Goal: Information Seeking & Learning: Find specific fact

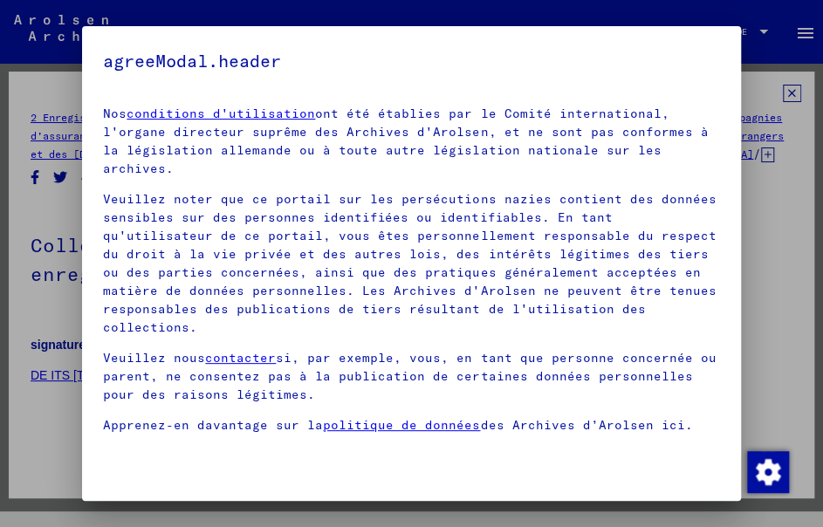
click at [726, 50] on mat-dialog-container "agreeModal.header Nos conditions d'utilisation ont été établies par le Comité i…" at bounding box center [411, 263] width 658 height 475
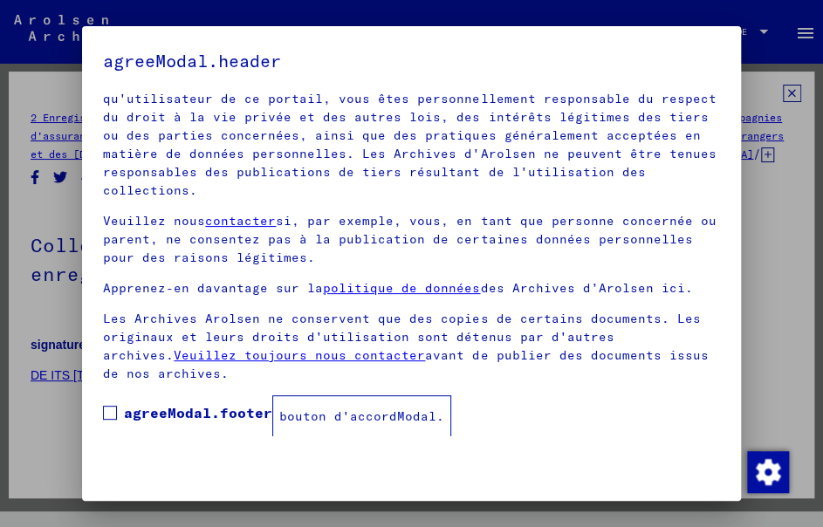
scroll to position [138, 0]
click at [207, 406] on font "agreeModal.footer" at bounding box center [198, 411] width 148 height 17
click at [314, 420] on font "bouton d'accordModal." at bounding box center [361, 416] width 165 height 16
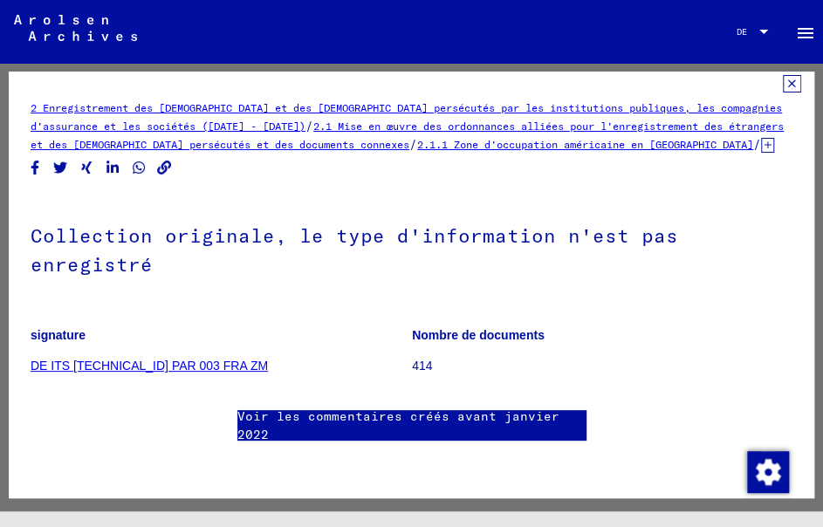
scroll to position [0, 0]
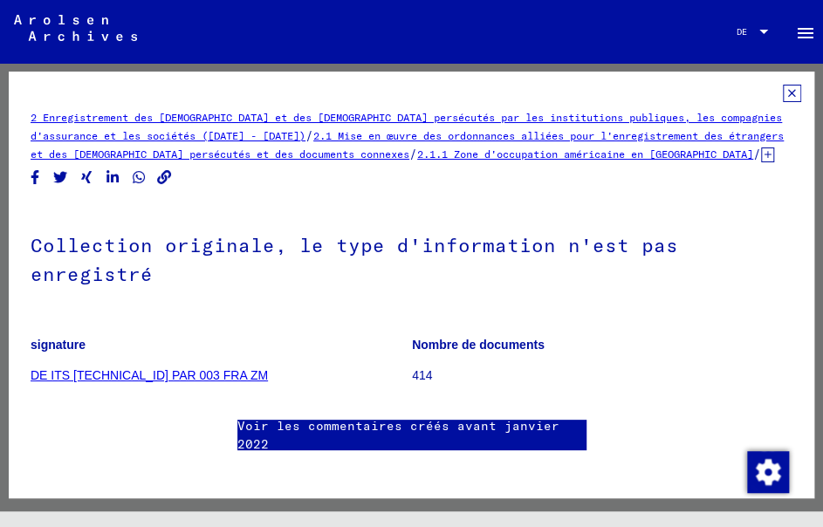
click at [783, 93] on icon at bounding box center [792, 93] width 18 height 17
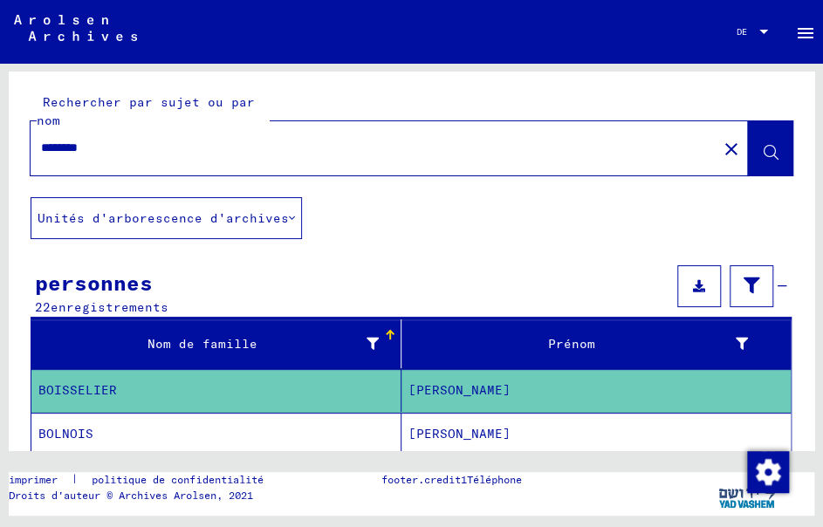
drag, startPoint x: 252, startPoint y: 139, endPoint x: 6, endPoint y: 135, distance: 246.2
click at [17, 135] on div "Rechercher par sujet ou par nom ******** close" at bounding box center [412, 135] width 806 height 126
type input "**********"
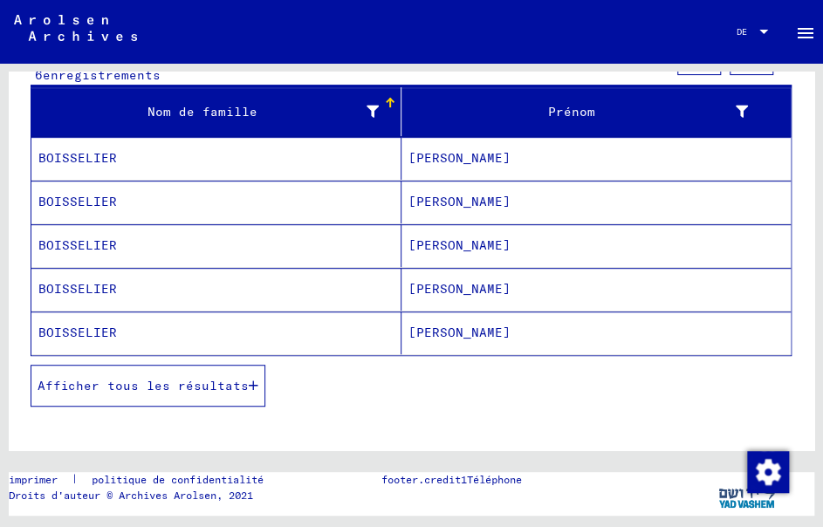
scroll to position [262, 0]
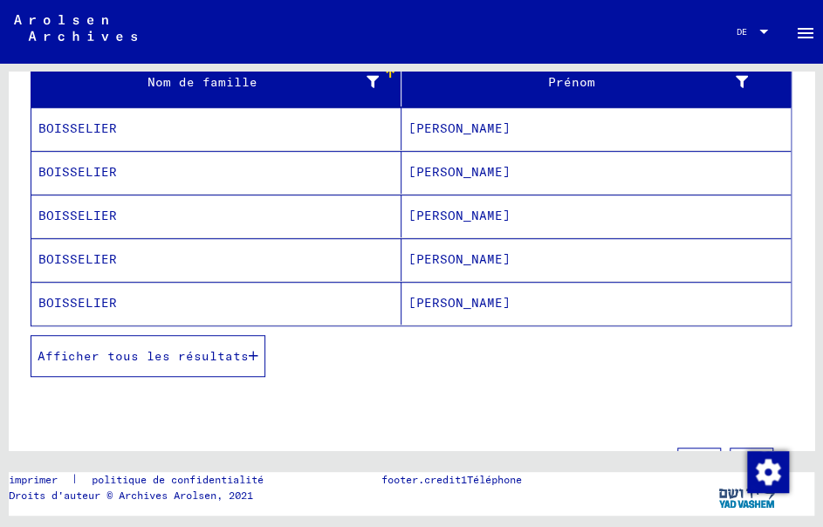
click at [436, 168] on mat-cell "[PERSON_NAME]" at bounding box center [597, 172] width 390 height 43
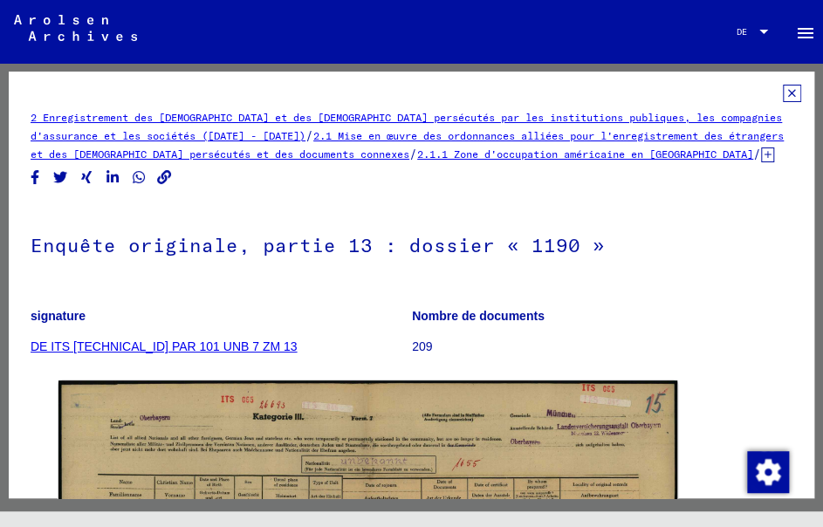
click at [783, 94] on icon at bounding box center [792, 93] width 18 height 17
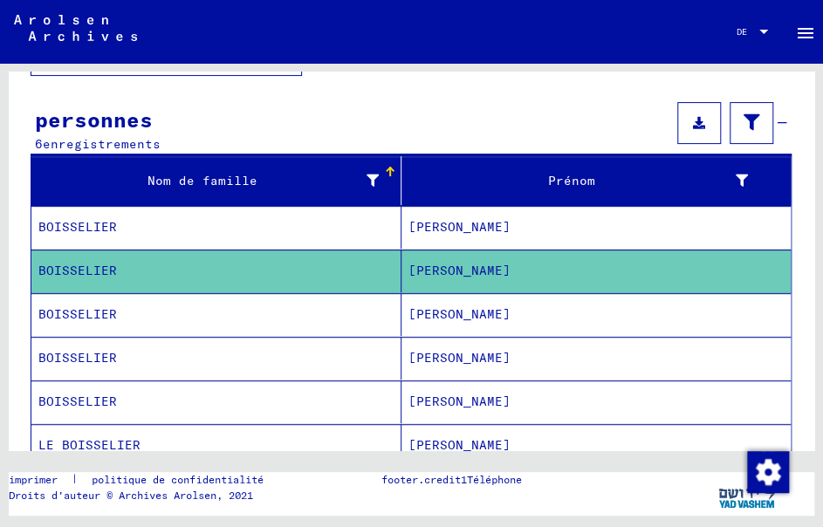
scroll to position [262, 0]
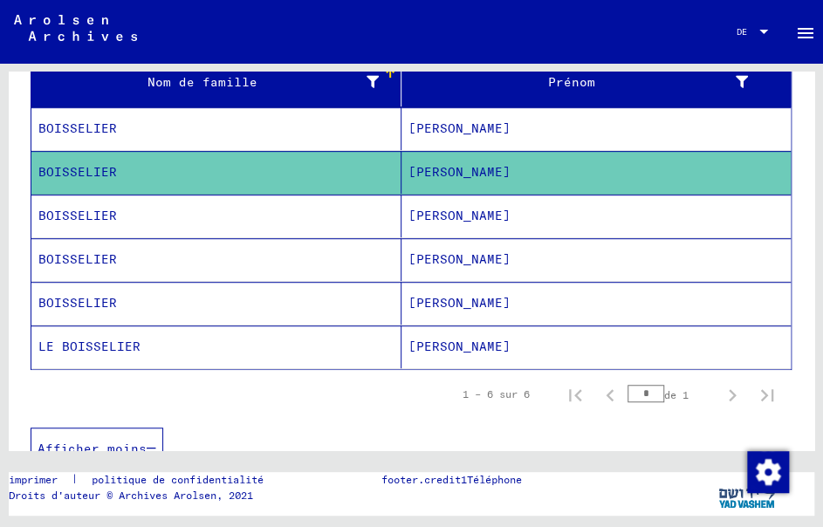
click at [423, 214] on font "[PERSON_NAME]" at bounding box center [460, 216] width 102 height 16
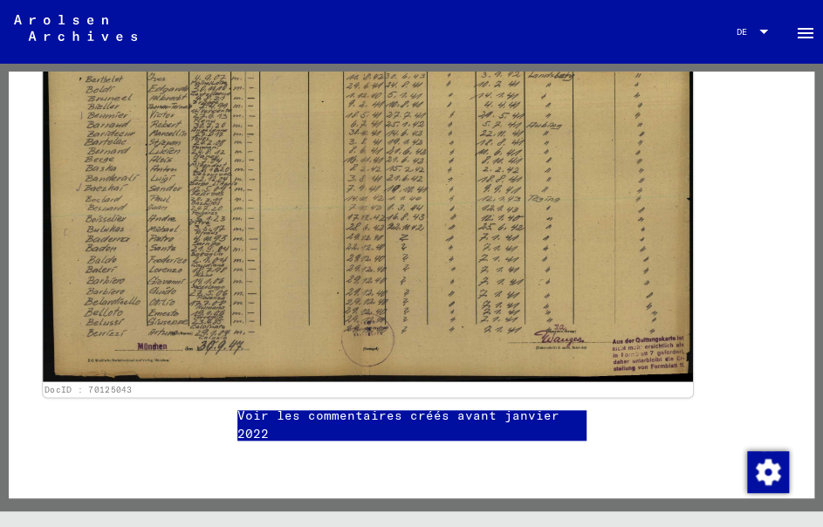
scroll to position [436, 0]
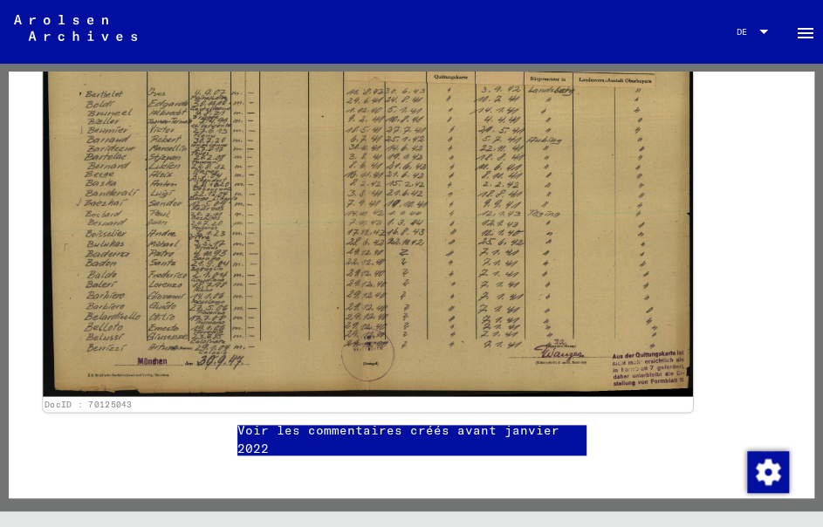
click at [126, 306] on img at bounding box center [367, 165] width 649 height 464
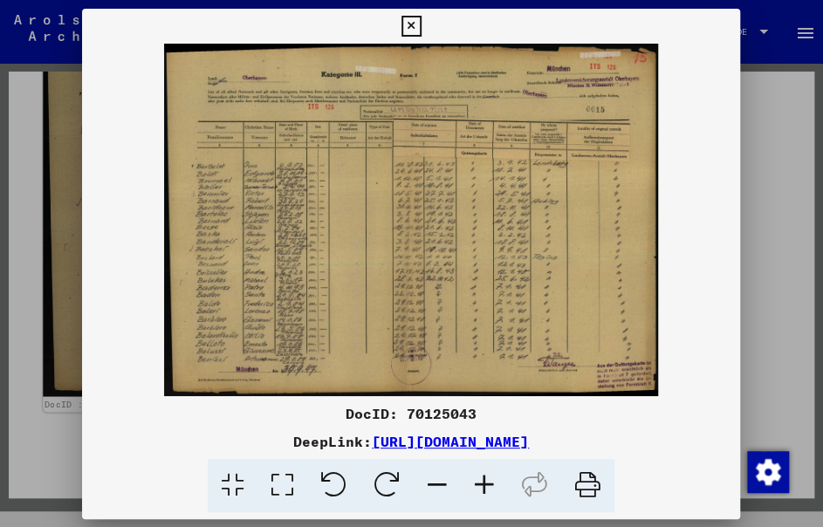
scroll to position [436, 0]
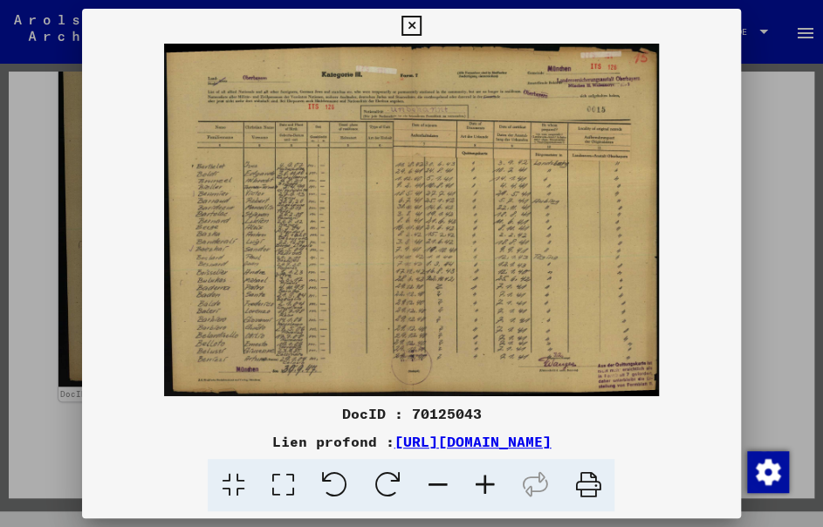
click at [256, 202] on img at bounding box center [411, 220] width 658 height 353
click at [237, 211] on img at bounding box center [411, 220] width 658 height 353
click at [490, 488] on icon at bounding box center [484, 485] width 47 height 53
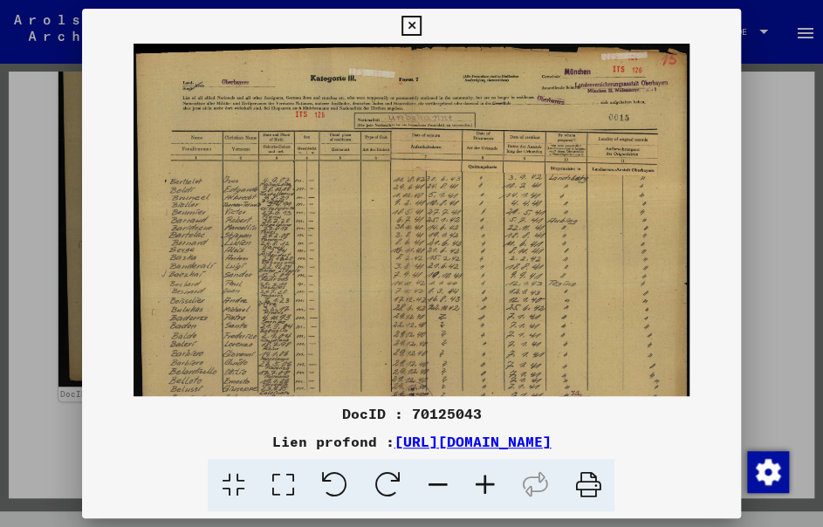
click at [490, 488] on icon at bounding box center [484, 485] width 47 height 53
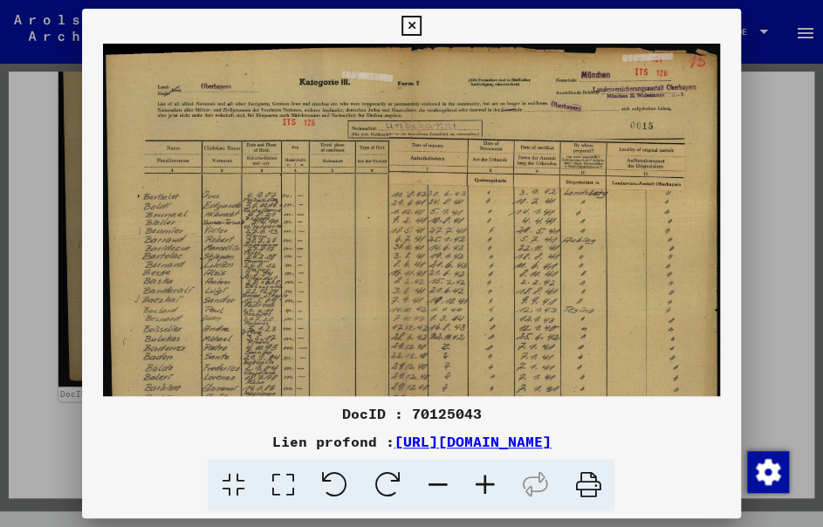
click at [490, 488] on icon at bounding box center [484, 485] width 47 height 53
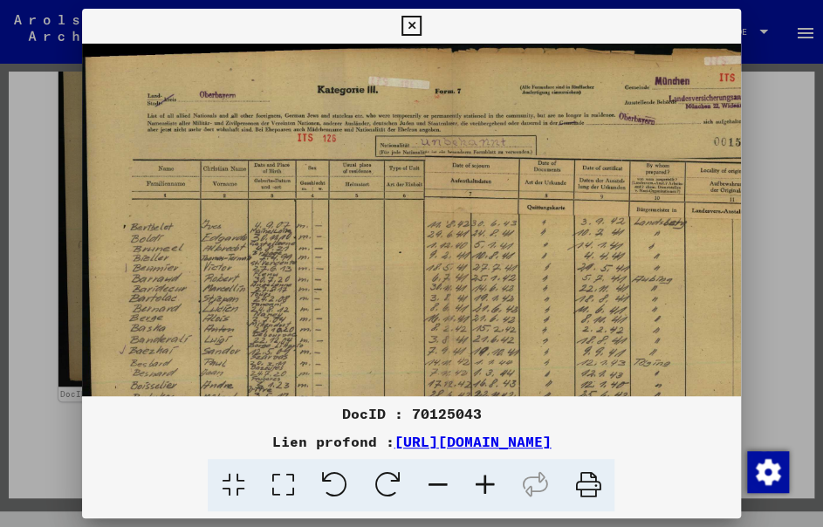
click at [490, 488] on icon at bounding box center [484, 485] width 47 height 53
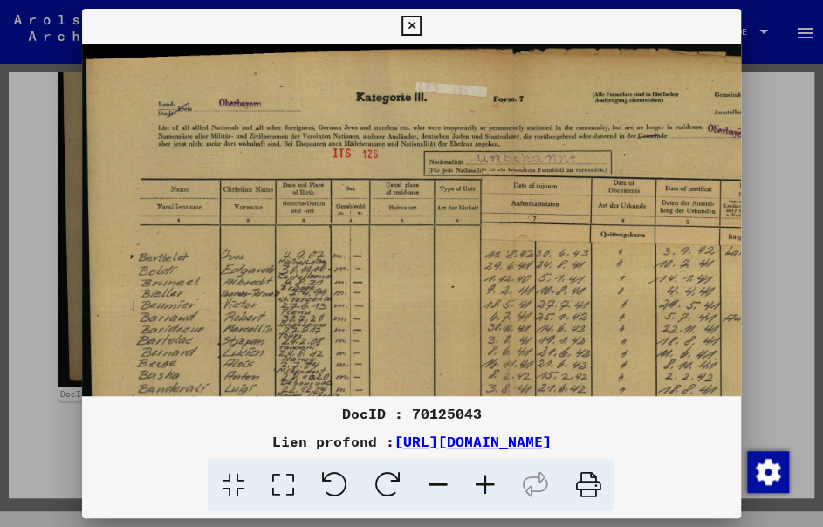
click at [490, 488] on icon at bounding box center [484, 485] width 47 height 53
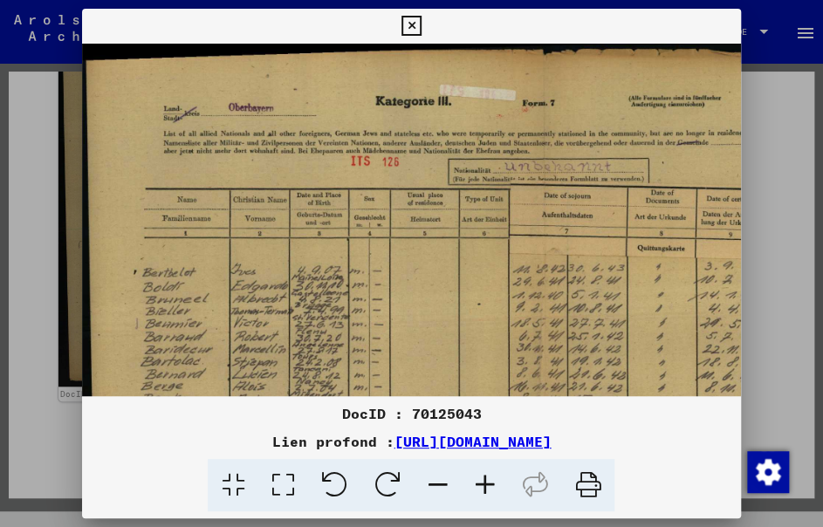
drag, startPoint x: 490, startPoint y: 488, endPoint x: 432, endPoint y: 396, distance: 108.3
click at [490, 486] on icon at bounding box center [484, 485] width 47 height 53
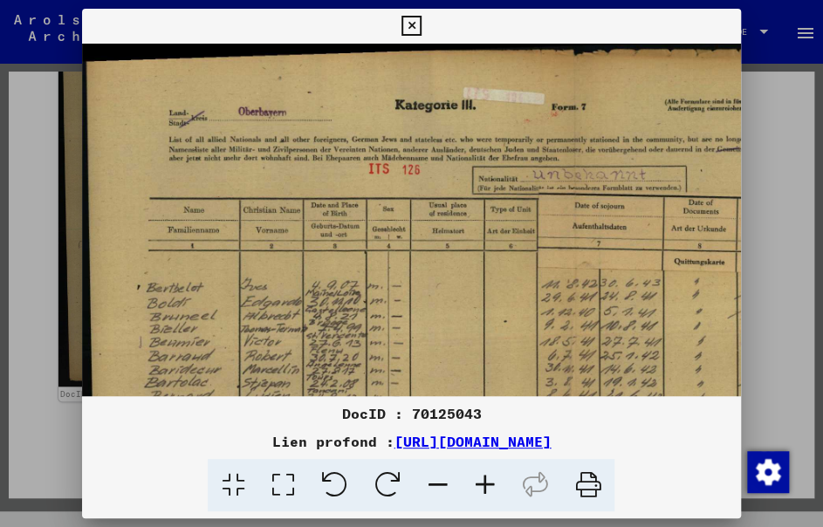
scroll to position [127, 0]
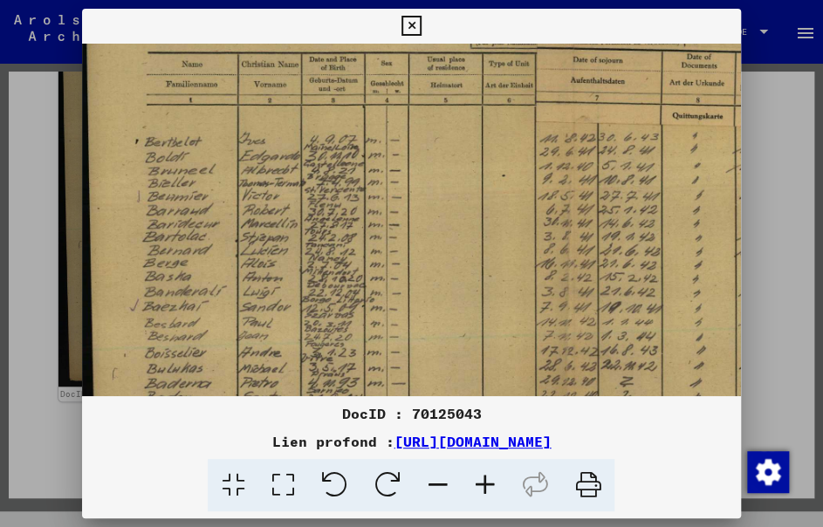
drag, startPoint x: 256, startPoint y: 285, endPoint x: 256, endPoint y: 139, distance: 145.8
click at [256, 139] on img at bounding box center [572, 249] width 984 height 702
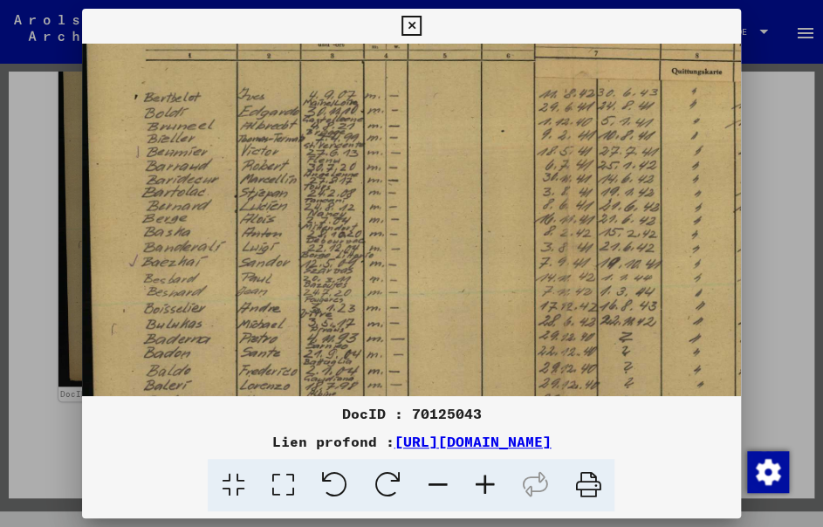
drag, startPoint x: 230, startPoint y: 203, endPoint x: 228, endPoint y: 156, distance: 46.3
click at [228, 156] on img at bounding box center [571, 204] width 984 height 702
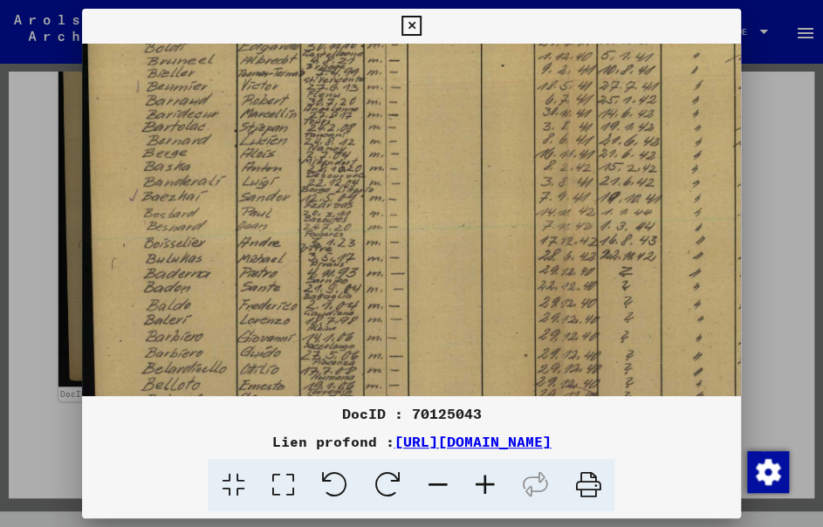
click at [206, 158] on img at bounding box center [571, 139] width 984 height 702
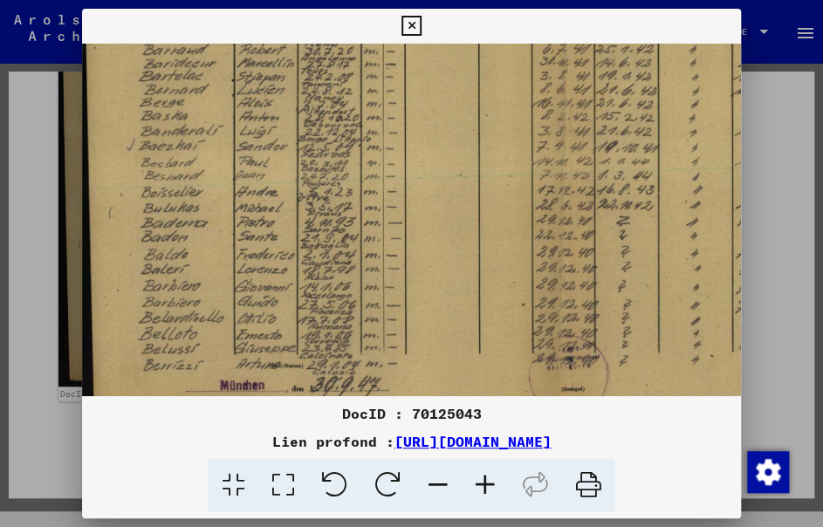
drag, startPoint x: 198, startPoint y: 198, endPoint x: 194, endPoint y: 166, distance: 32.6
click at [194, 166] on img at bounding box center [569, 88] width 984 height 702
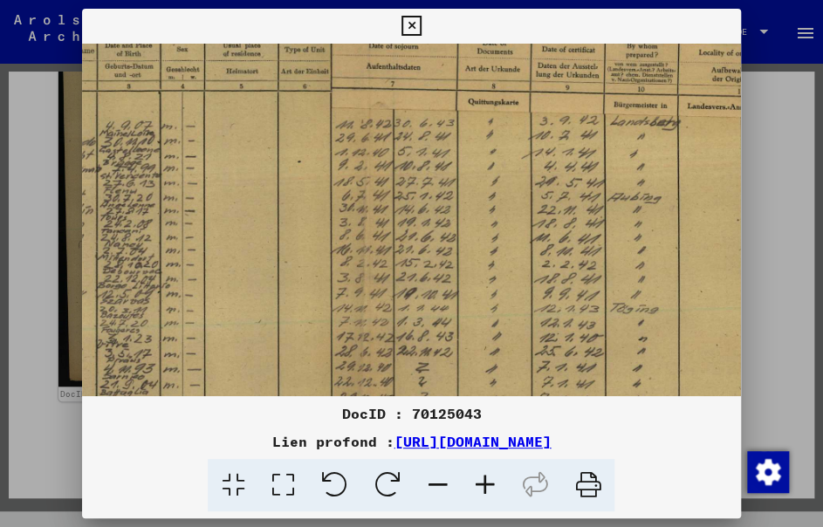
scroll to position [146, 203]
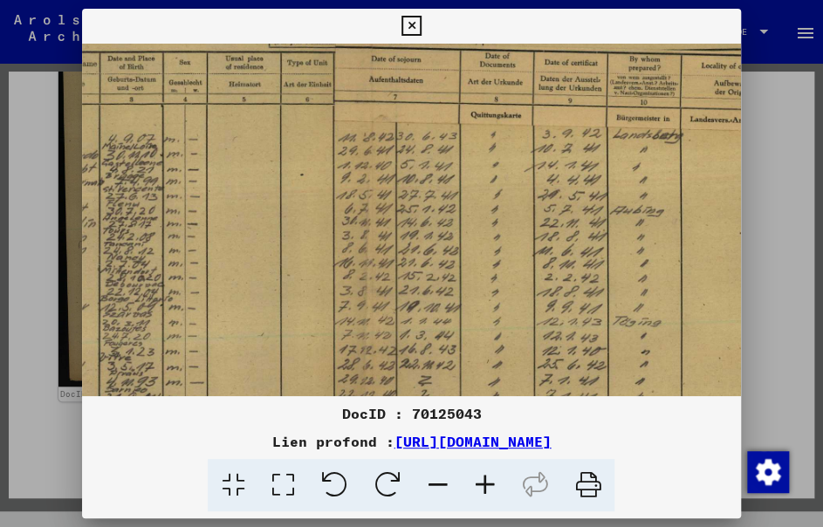
drag, startPoint x: 581, startPoint y: 148, endPoint x: 385, endPoint y: 311, distance: 254.8
click at [385, 311] on img at bounding box center [371, 248] width 984 height 702
